Goal: Information Seeking & Learning: Find specific fact

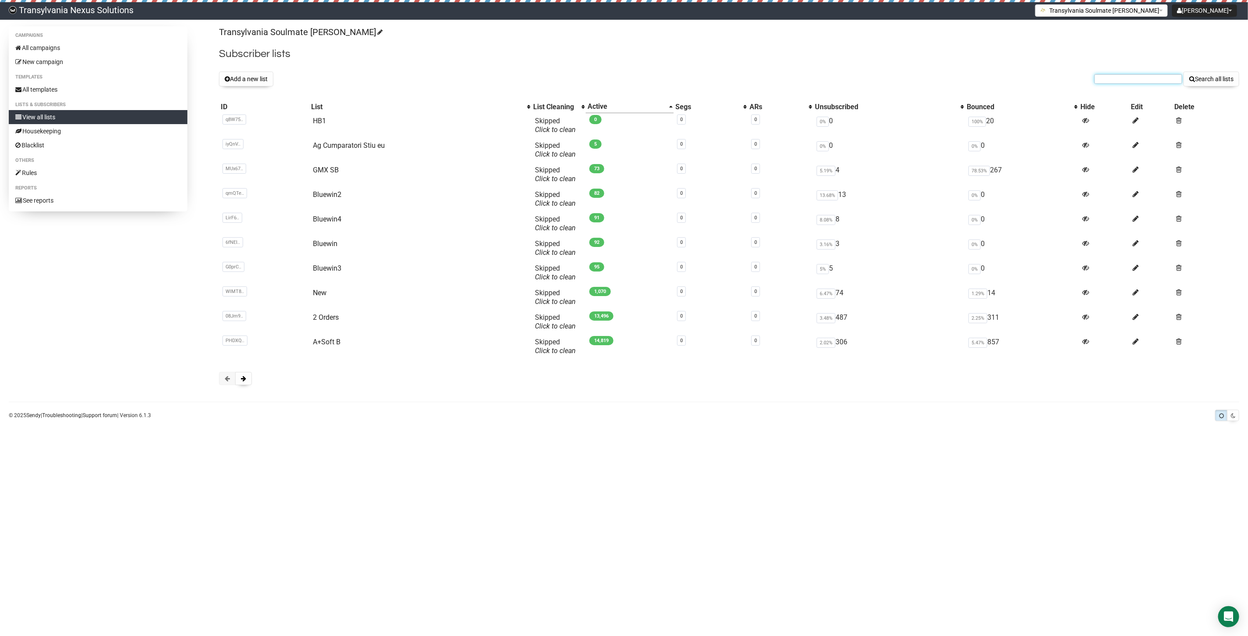
click at [1118, 77] on input "text" at bounding box center [1138, 79] width 88 height 10
paste input "bela80@gmx.at"
type input "bela80@gmx.at"
click at [1202, 81] on button "Search all lists" at bounding box center [1211, 79] width 56 height 15
click at [1119, 85] on form "Search all lists" at bounding box center [1166, 79] width 145 height 15
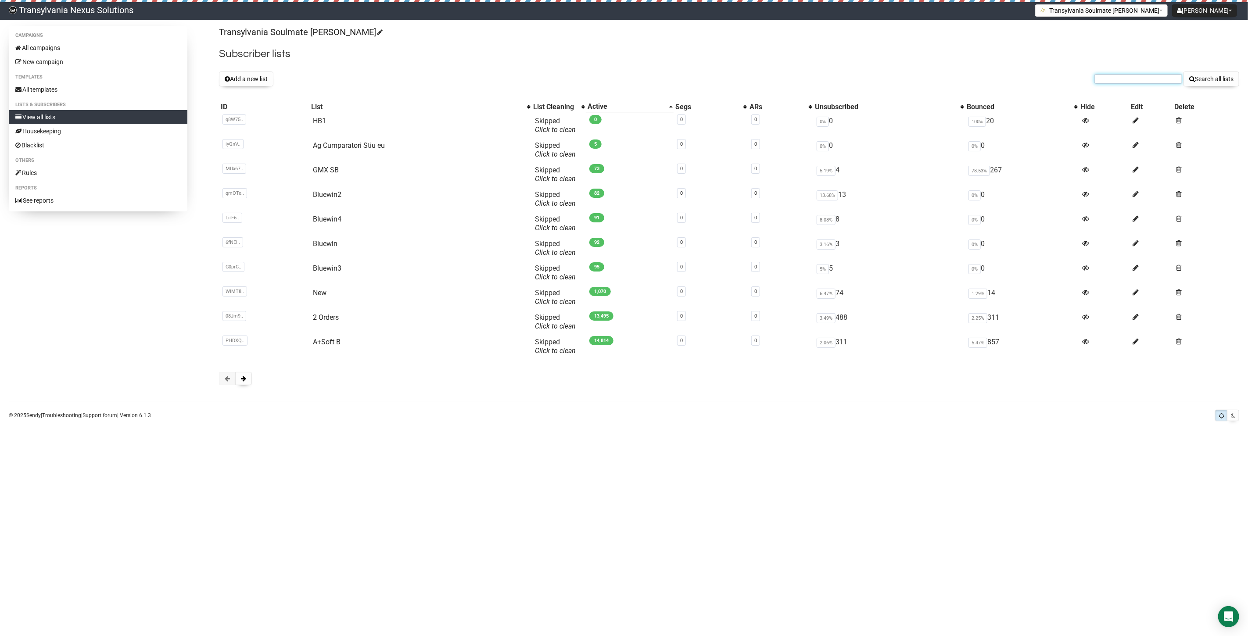
click at [1115, 78] on input "text" at bounding box center [1138, 79] width 88 height 10
paste input "s.kottmann@hispeed.ch"
type input "s.kottmann@hispeed.ch"
click at [1198, 81] on button "Search all lists" at bounding box center [1211, 79] width 56 height 15
click at [246, 380] on span at bounding box center [243, 379] width 5 height 6
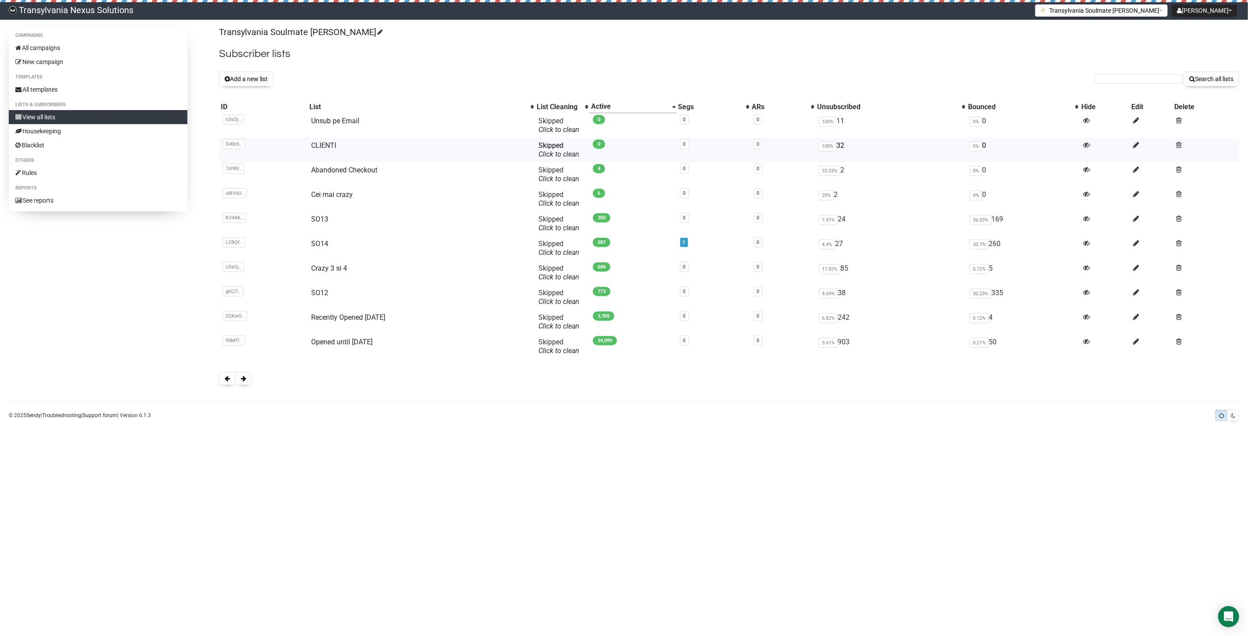
click at [315, 140] on td "CLIENTI" at bounding box center [421, 150] width 227 height 25
click at [316, 147] on link "CLIENTI" at bounding box center [323, 145] width 25 height 8
click at [1113, 72] on form "Search all lists" at bounding box center [1166, 79] width 145 height 15
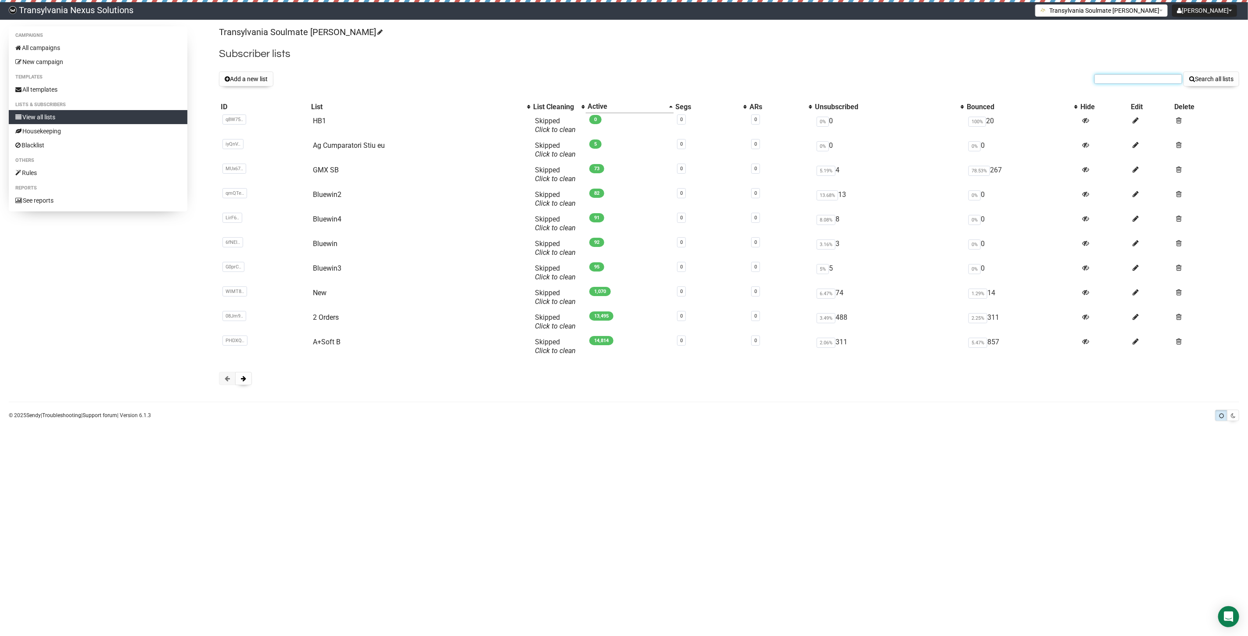
paste input "s.kottmann@hispeed.ch"
type input "s.kottmann@hispeed.ch"
click at [1196, 74] on button "Search all lists" at bounding box center [1211, 79] width 56 height 15
drag, startPoint x: 1137, startPoint y: 86, endPoint x: 1119, endPoint y: 81, distance: 18.9
click at [1137, 86] on div "Transylvania Soulmate [PERSON_NAME] Subscriber lists Add a new list Search all …" at bounding box center [729, 210] width 1020 height 368
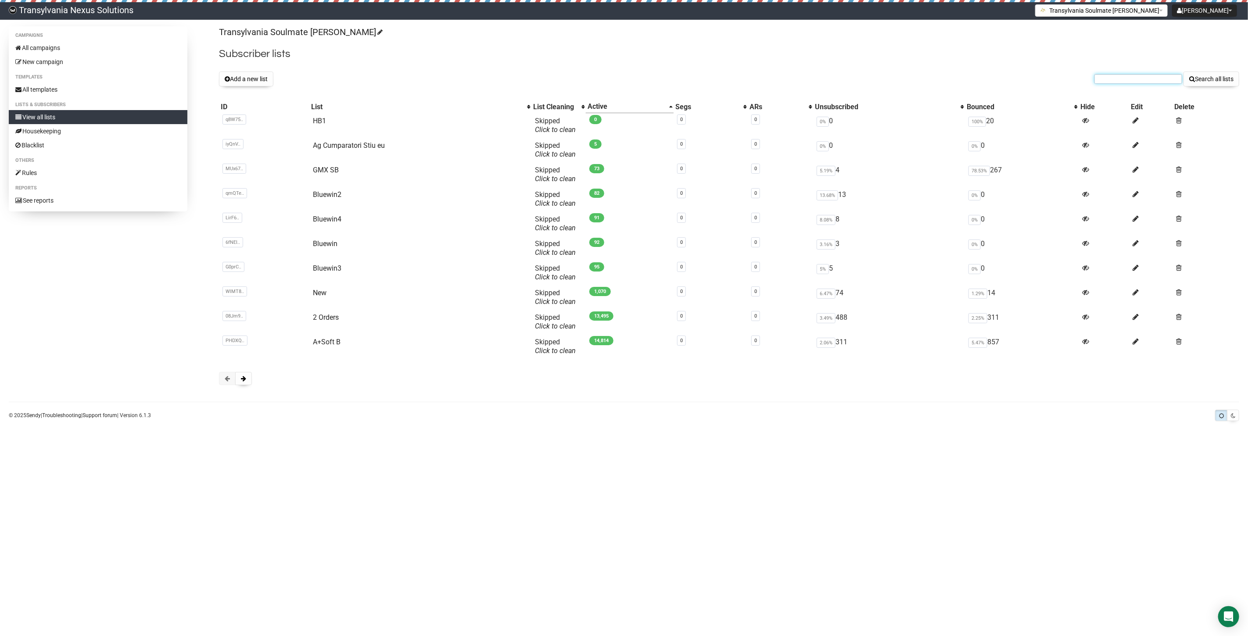
click at [1119, 81] on input "text" at bounding box center [1138, 79] width 88 height 10
paste input "[EMAIL_ADDRESS][DOMAIN_NAME]"
type input "[EMAIL_ADDRESS][DOMAIN_NAME]"
click at [1212, 85] on button "Search all lists" at bounding box center [1211, 79] width 56 height 15
